Goal: Navigation & Orientation: Find specific page/section

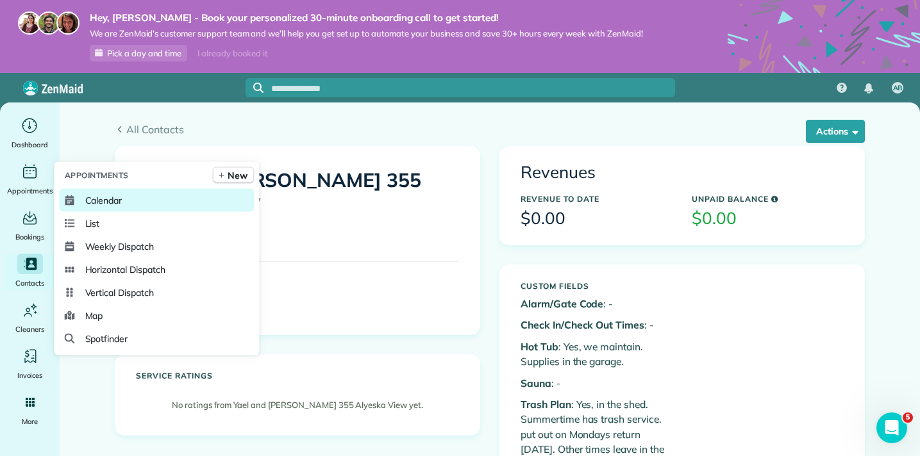
click at [110, 196] on span "Calendar" at bounding box center [103, 200] width 37 height 13
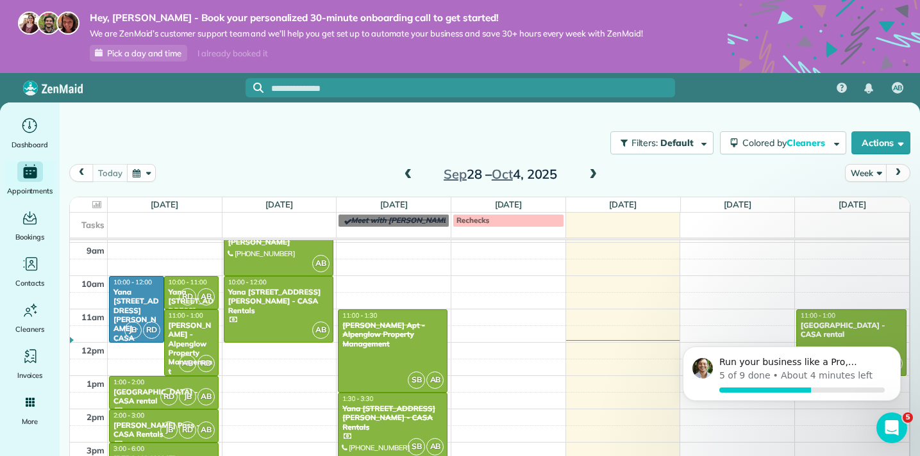
scroll to position [297, 0]
click at [899, 349] on icon "Dismiss notification" at bounding box center [896, 350] width 7 height 7
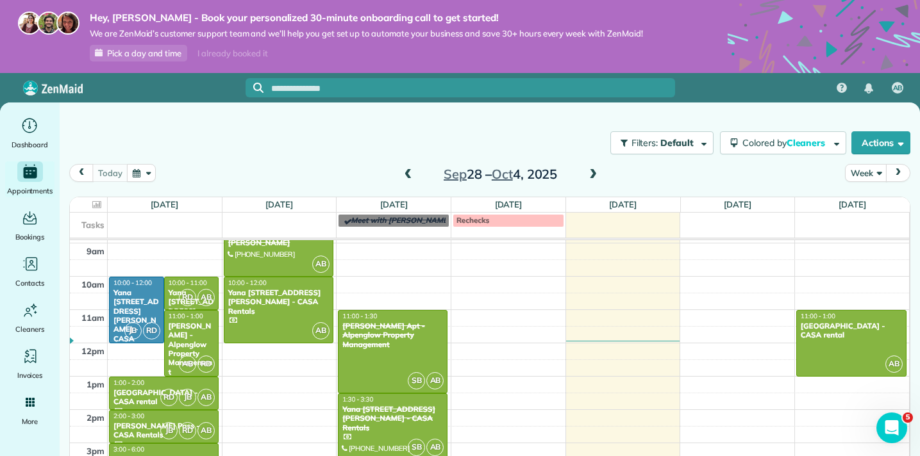
click at [592, 176] on span at bounding box center [593, 175] width 14 height 12
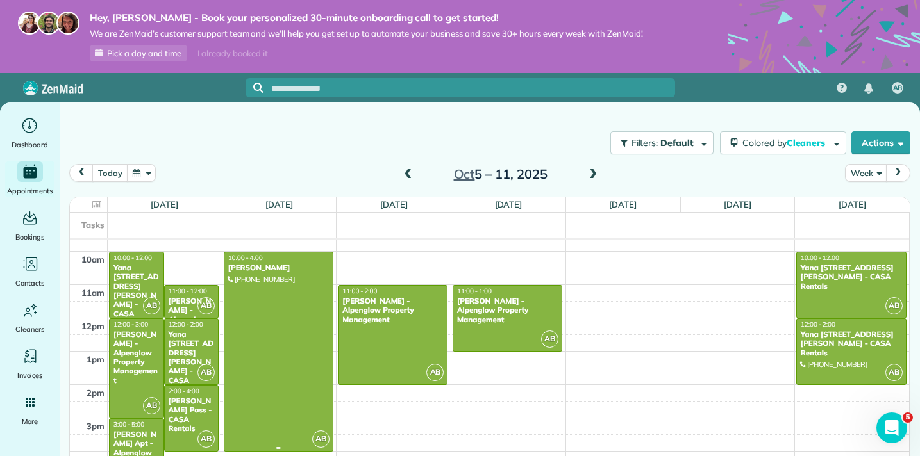
scroll to position [321, 0]
click at [593, 173] on span at bounding box center [593, 175] width 14 height 12
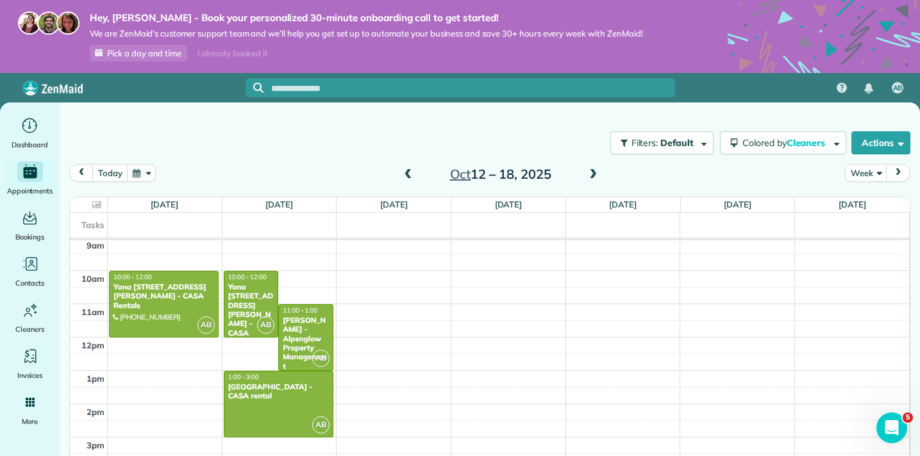
scroll to position [301, 0]
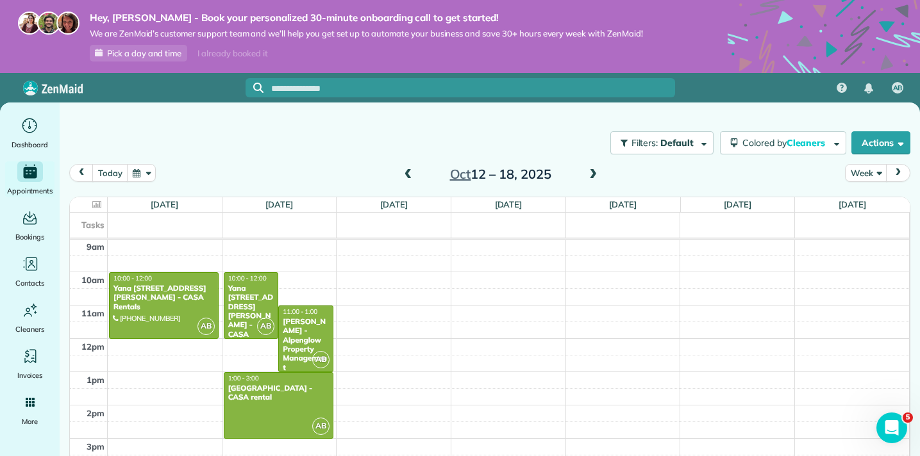
click at [592, 174] on span at bounding box center [593, 175] width 14 height 12
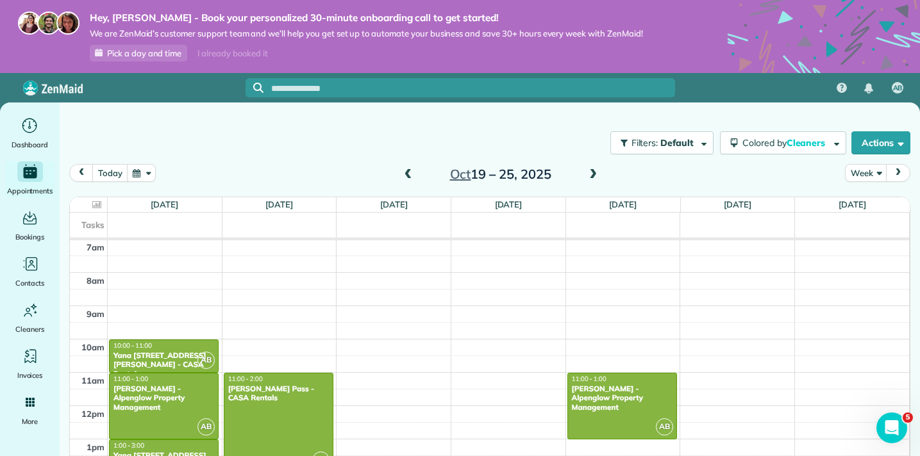
click at [405, 176] on span at bounding box center [408, 175] width 14 height 12
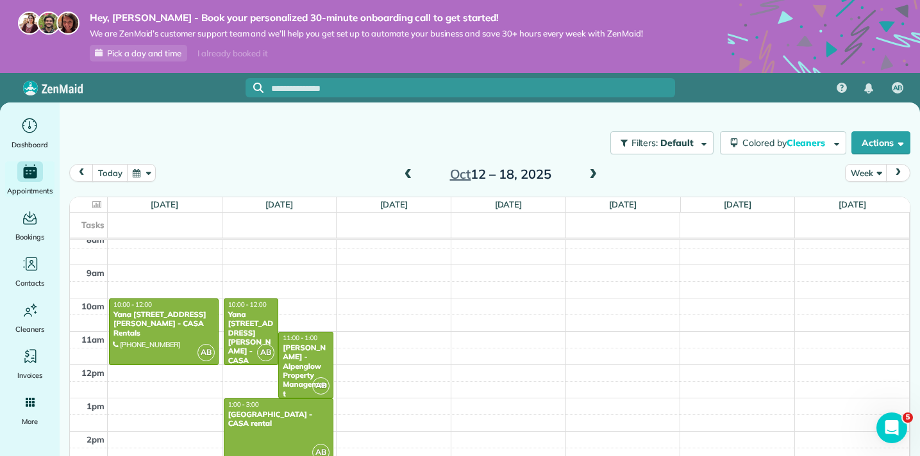
scroll to position [276, 0]
click at [593, 174] on span at bounding box center [593, 175] width 14 height 12
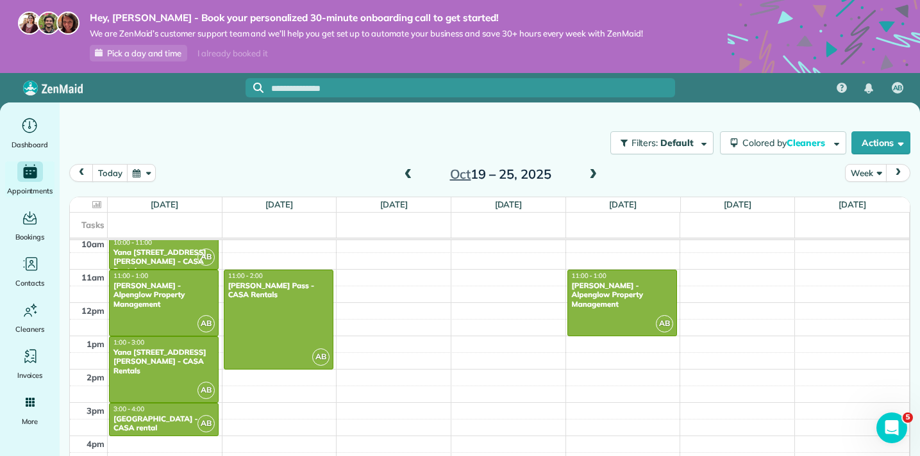
scroll to position [317, 0]
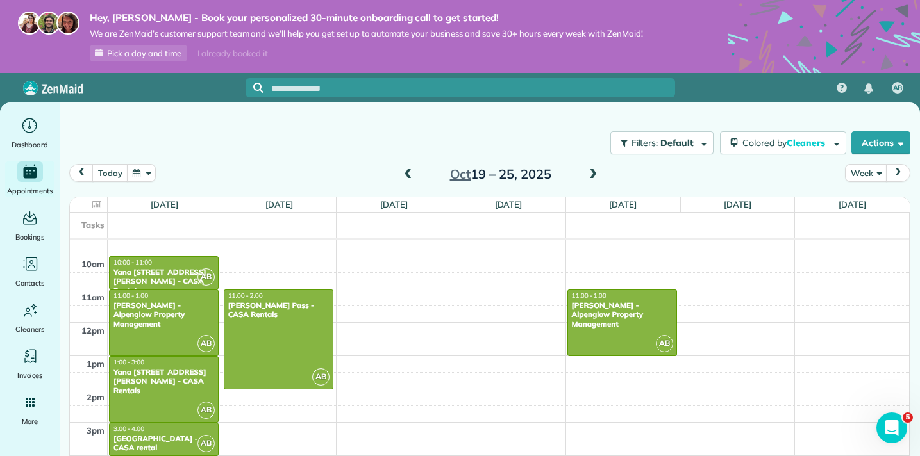
click at [593, 170] on span at bounding box center [593, 175] width 14 height 12
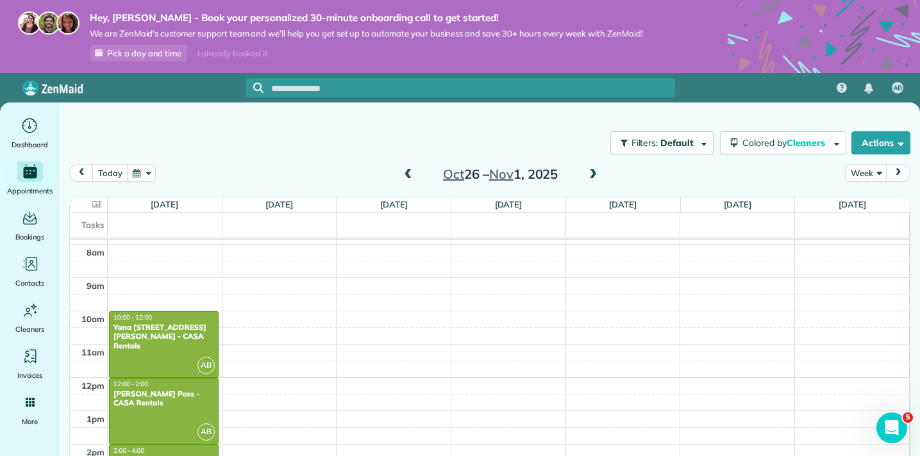
scroll to position [261, 0]
click at [591, 174] on span at bounding box center [593, 175] width 14 height 12
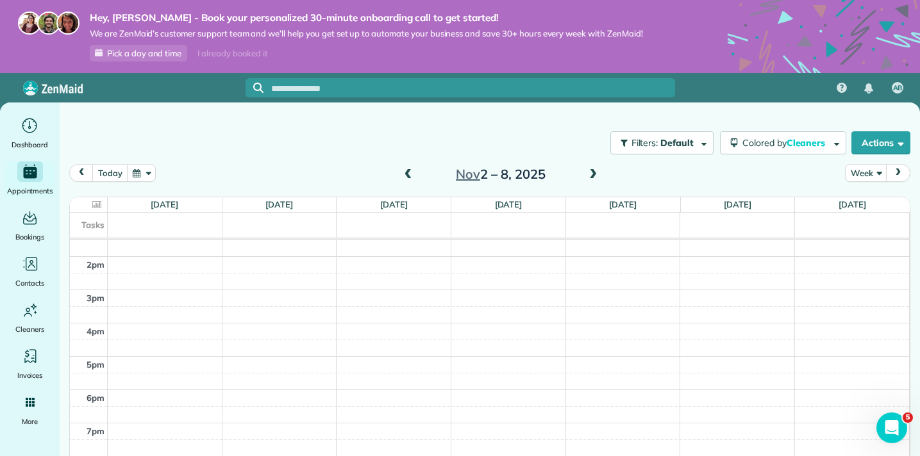
scroll to position [524, 0]
click at [408, 171] on span at bounding box center [408, 175] width 14 height 12
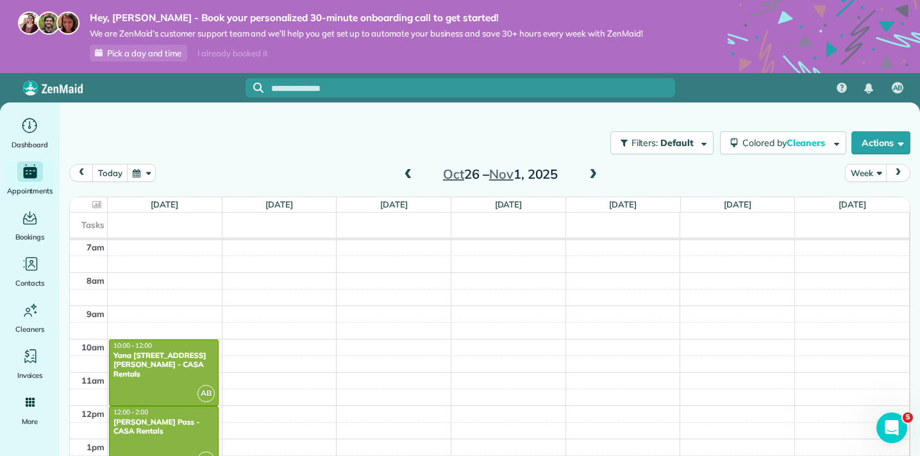
click at [595, 172] on span at bounding box center [593, 175] width 14 height 12
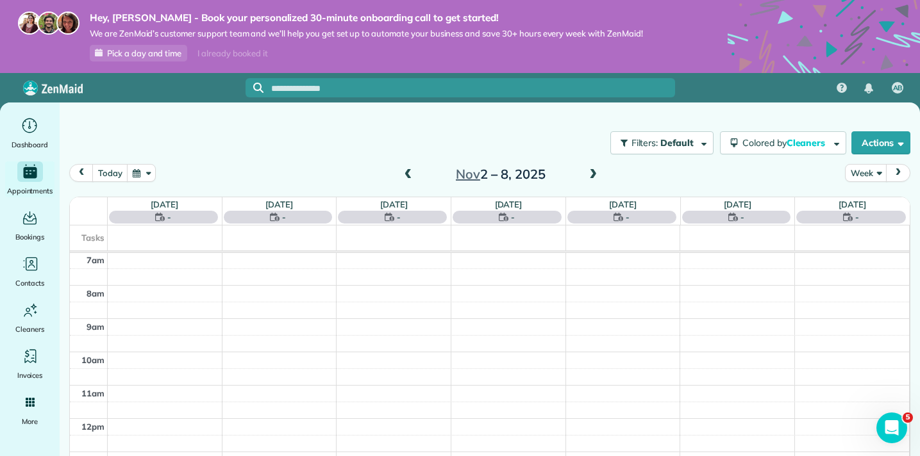
click at [595, 172] on span at bounding box center [593, 175] width 14 height 12
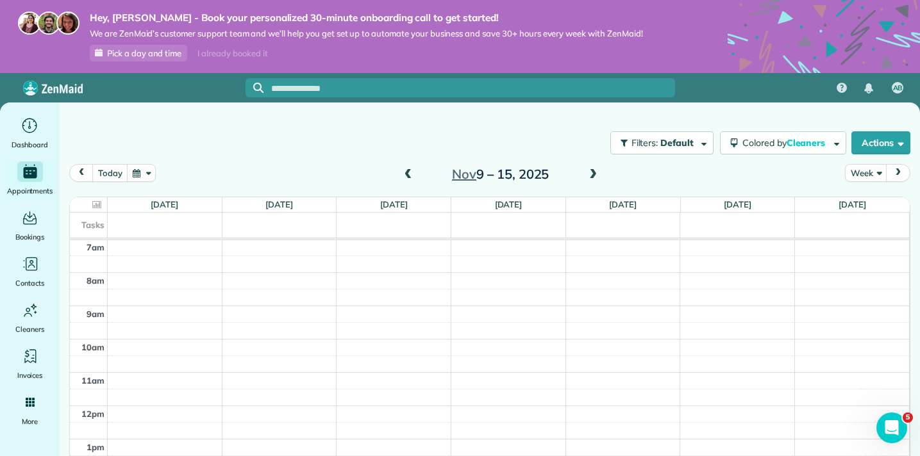
click at [596, 171] on span at bounding box center [593, 175] width 14 height 12
click at [593, 174] on span at bounding box center [593, 175] width 14 height 12
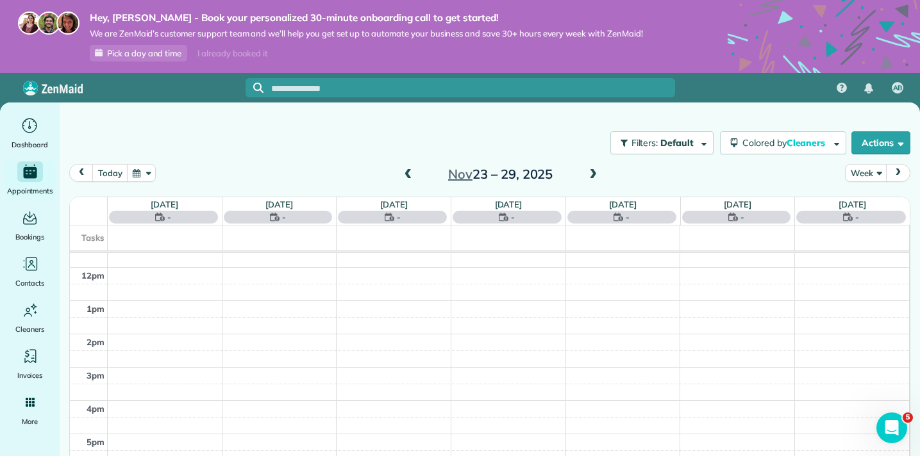
scroll to position [234, 0]
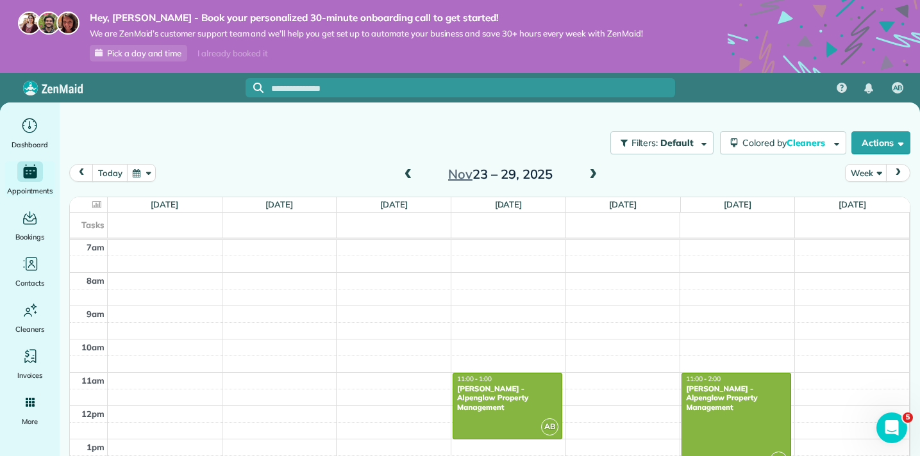
click at [406, 174] on span at bounding box center [408, 175] width 14 height 12
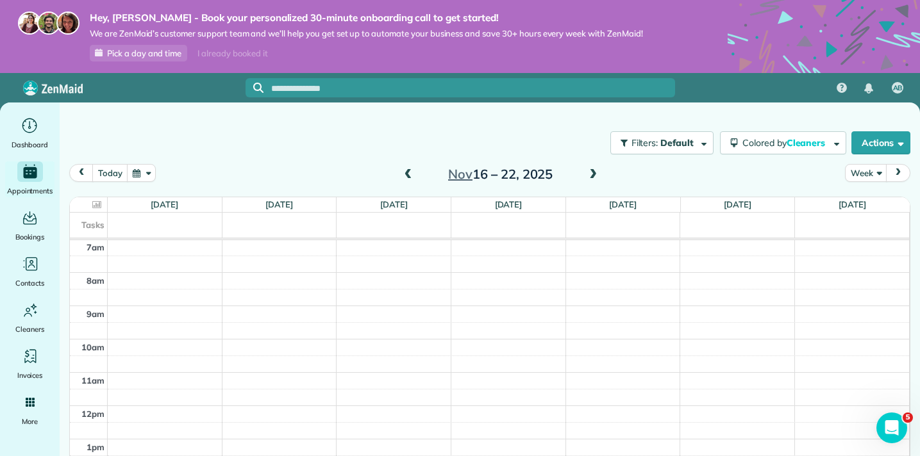
click at [406, 174] on span at bounding box center [408, 175] width 14 height 12
